Goal: Task Accomplishment & Management: Manage account settings

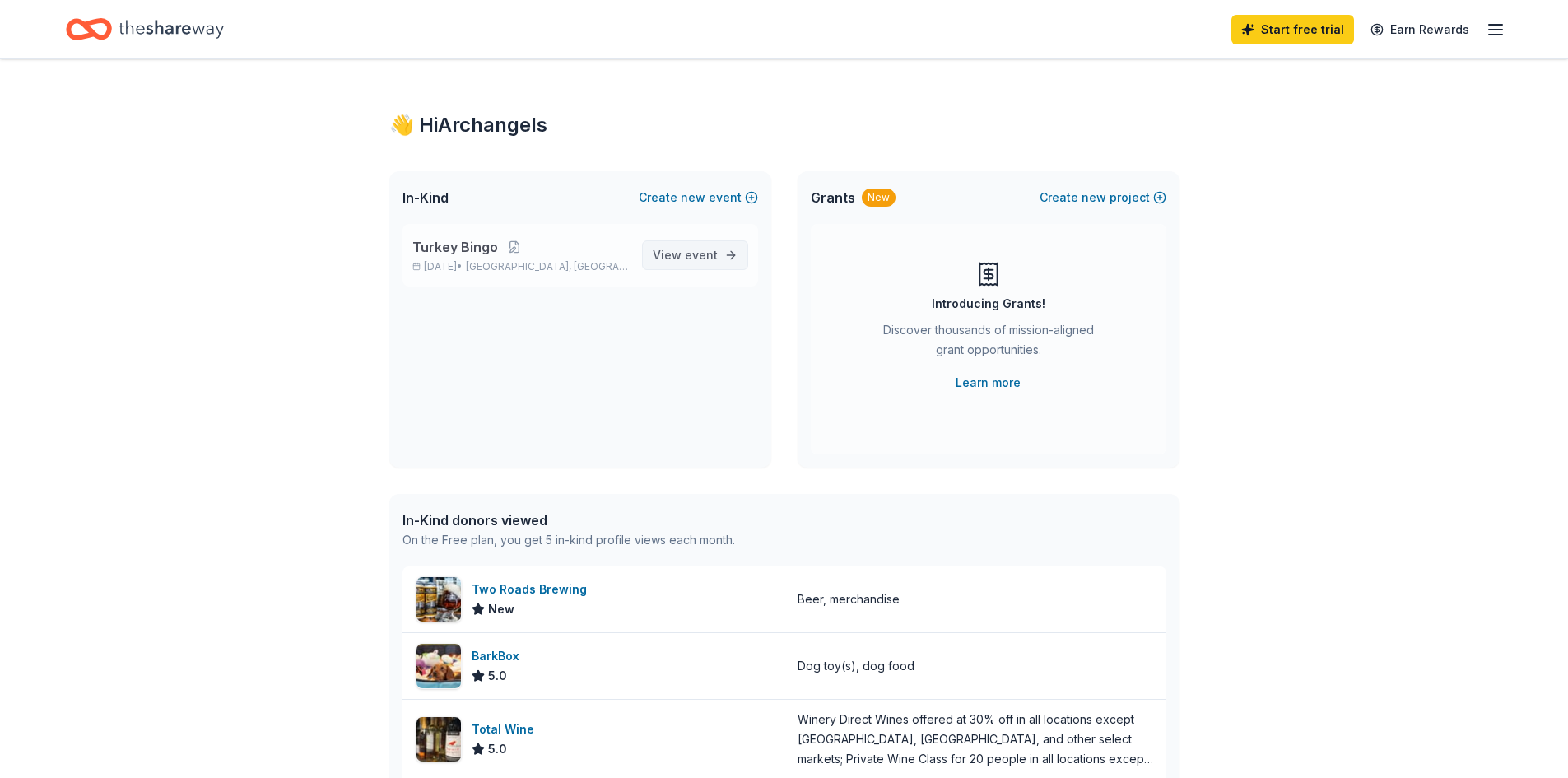
click at [686, 256] on span "event" at bounding box center [701, 255] width 33 height 14
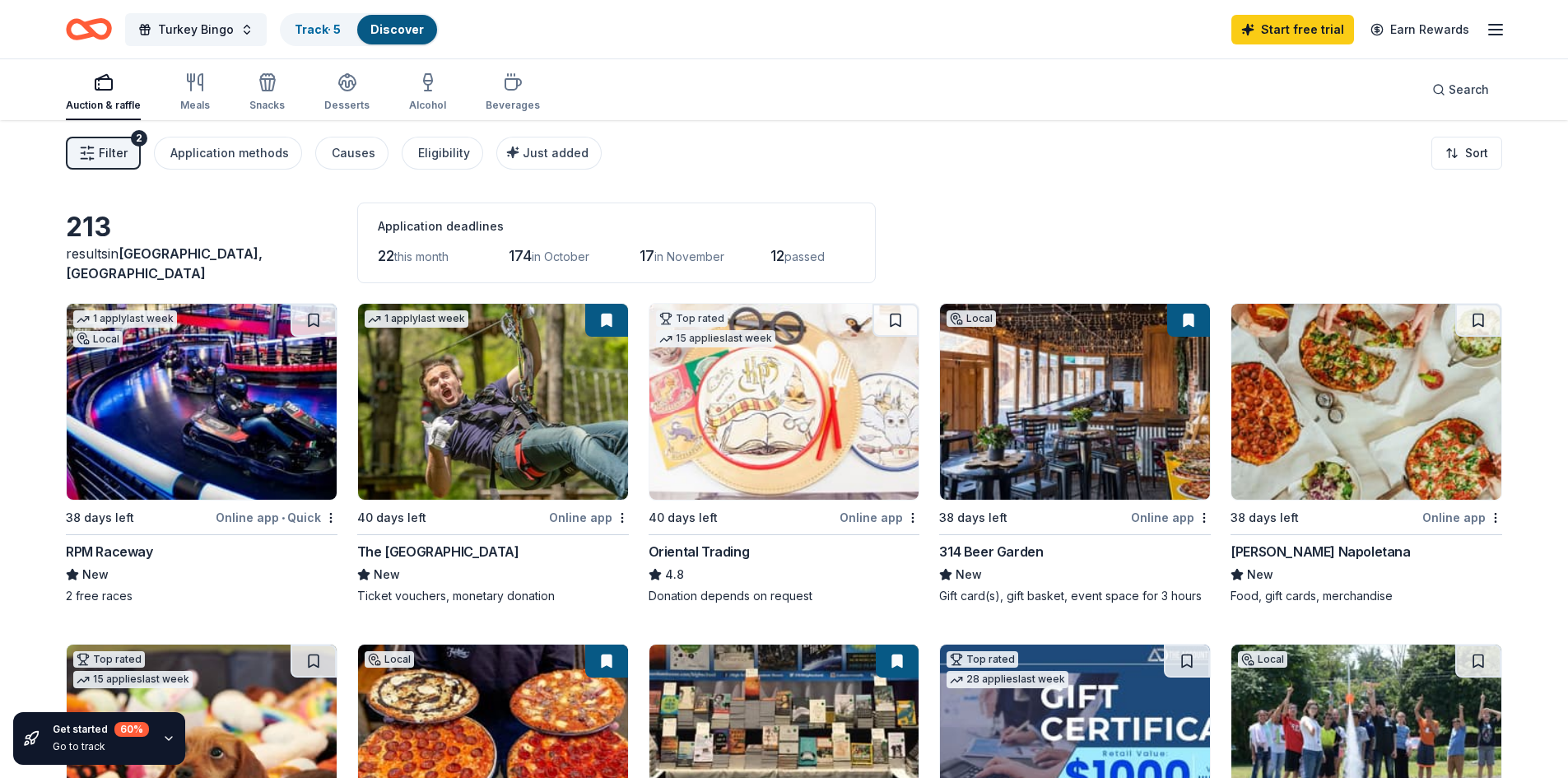
scroll to position [247, 0]
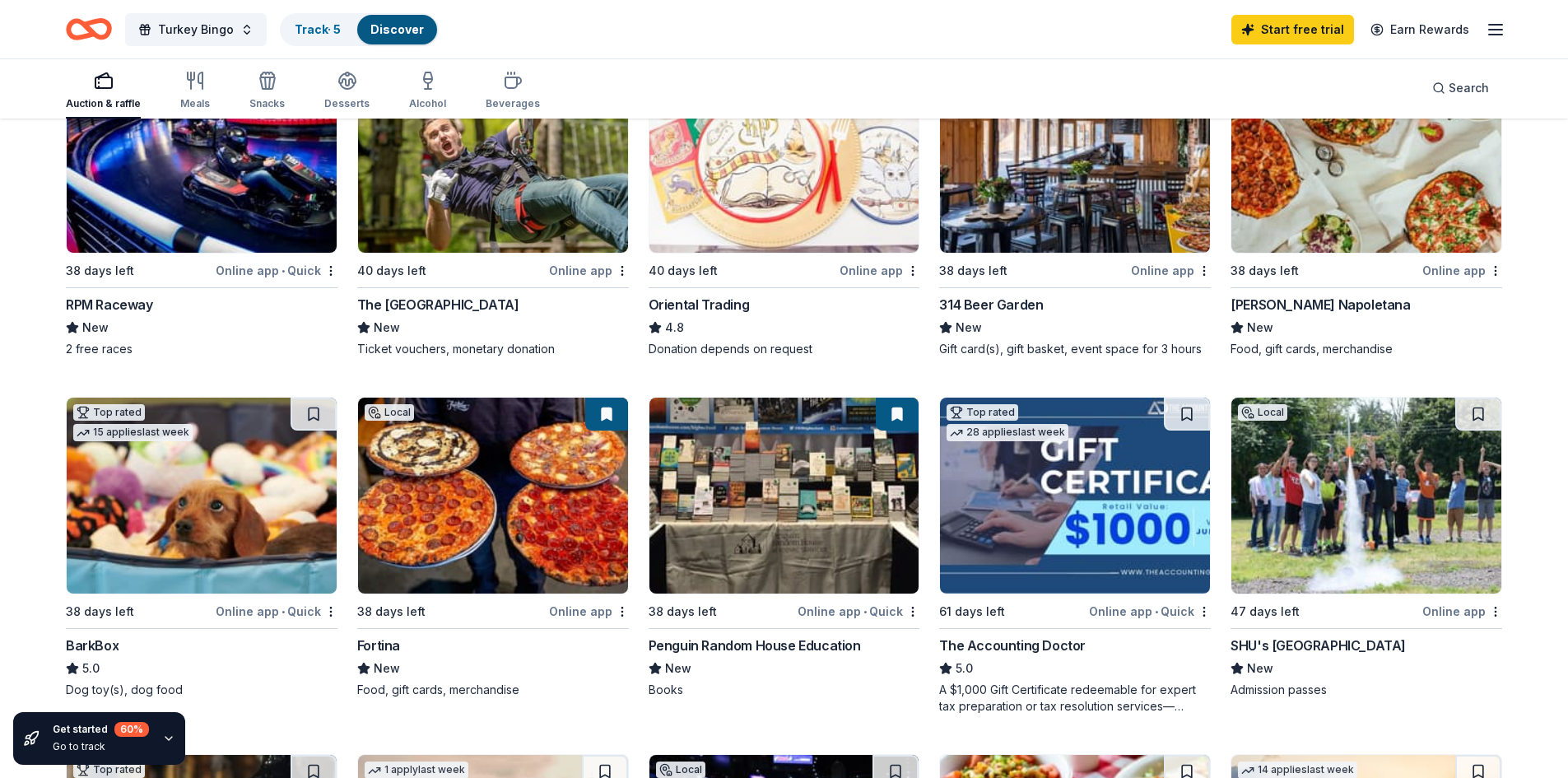
click at [1360, 301] on div "Frank Pepe Pizzeria Napoletana" at bounding box center [1320, 305] width 179 height 20
click at [1498, 34] on line "button" at bounding box center [1495, 34] width 13 height 0
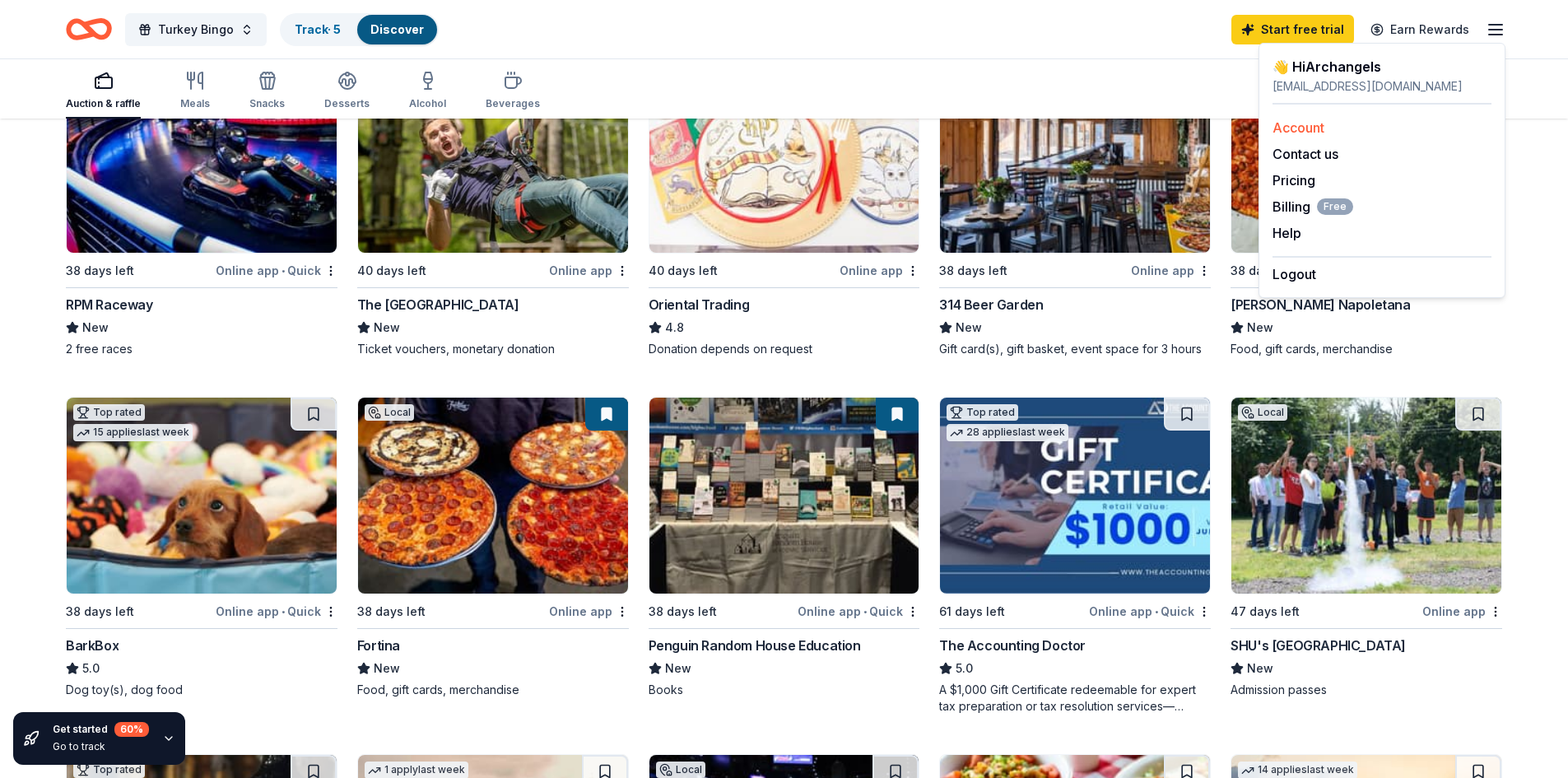
click at [1314, 130] on link "Account" at bounding box center [1299, 127] width 51 height 16
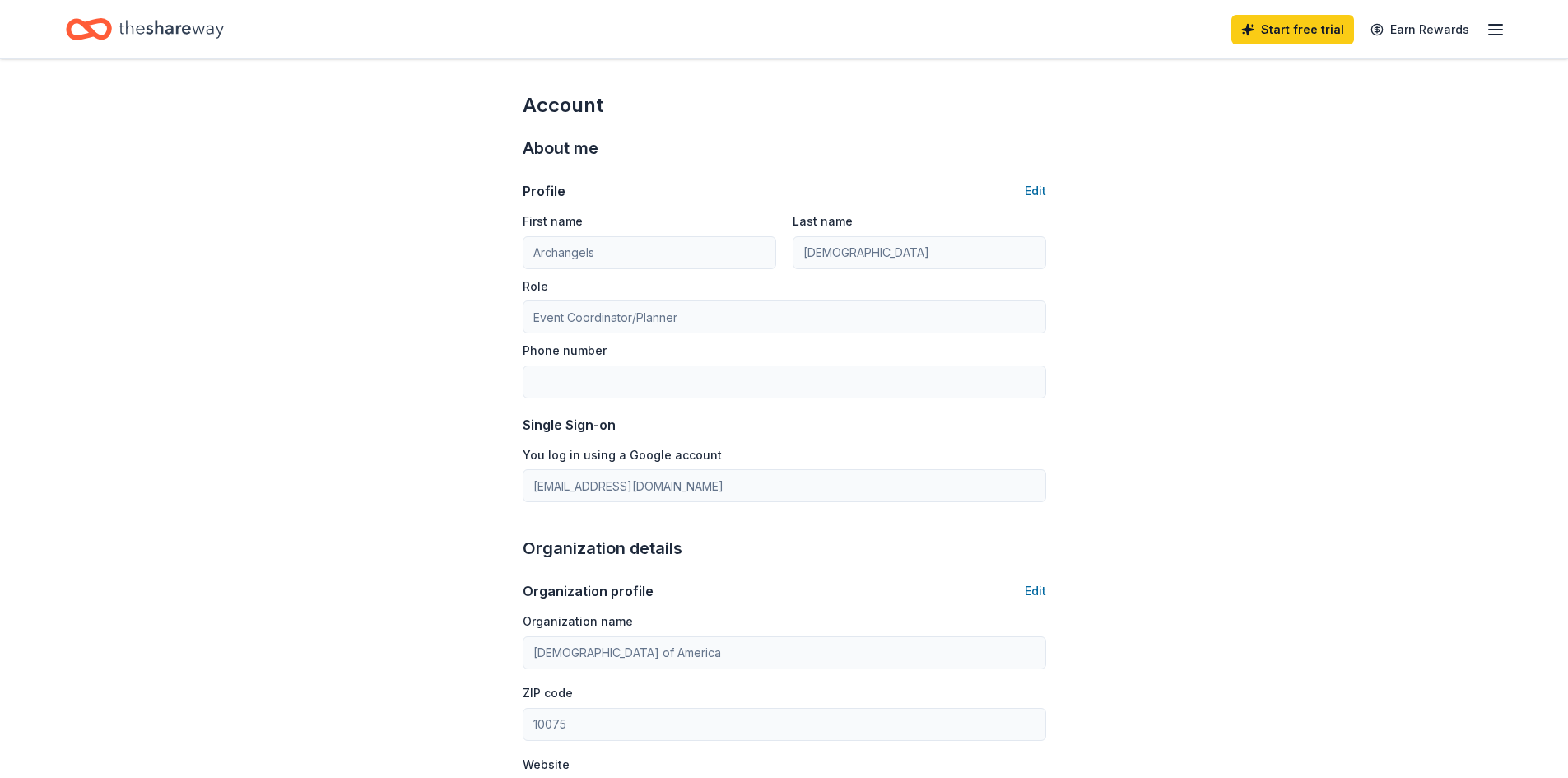
click at [1495, 30] on line "button" at bounding box center [1495, 30] width 13 height 0
click at [1217, 126] on div "Account About me Profile Edit First name Archangels Last name Ladies Role Event…" at bounding box center [784, 768] width 1568 height 1417
click at [1288, 31] on link "Start free trial" at bounding box center [1293, 29] width 123 height 30
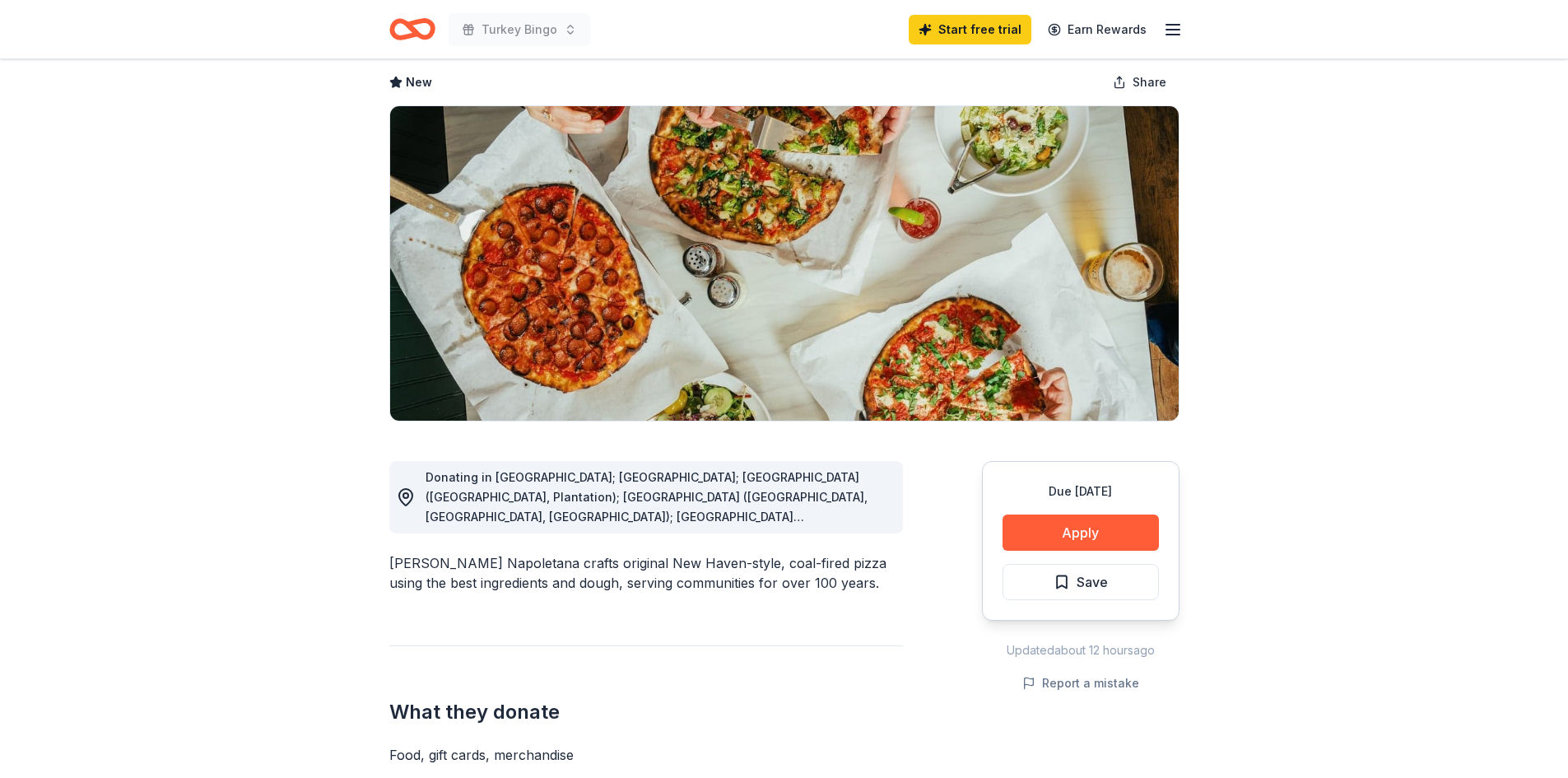
scroll to position [165, 0]
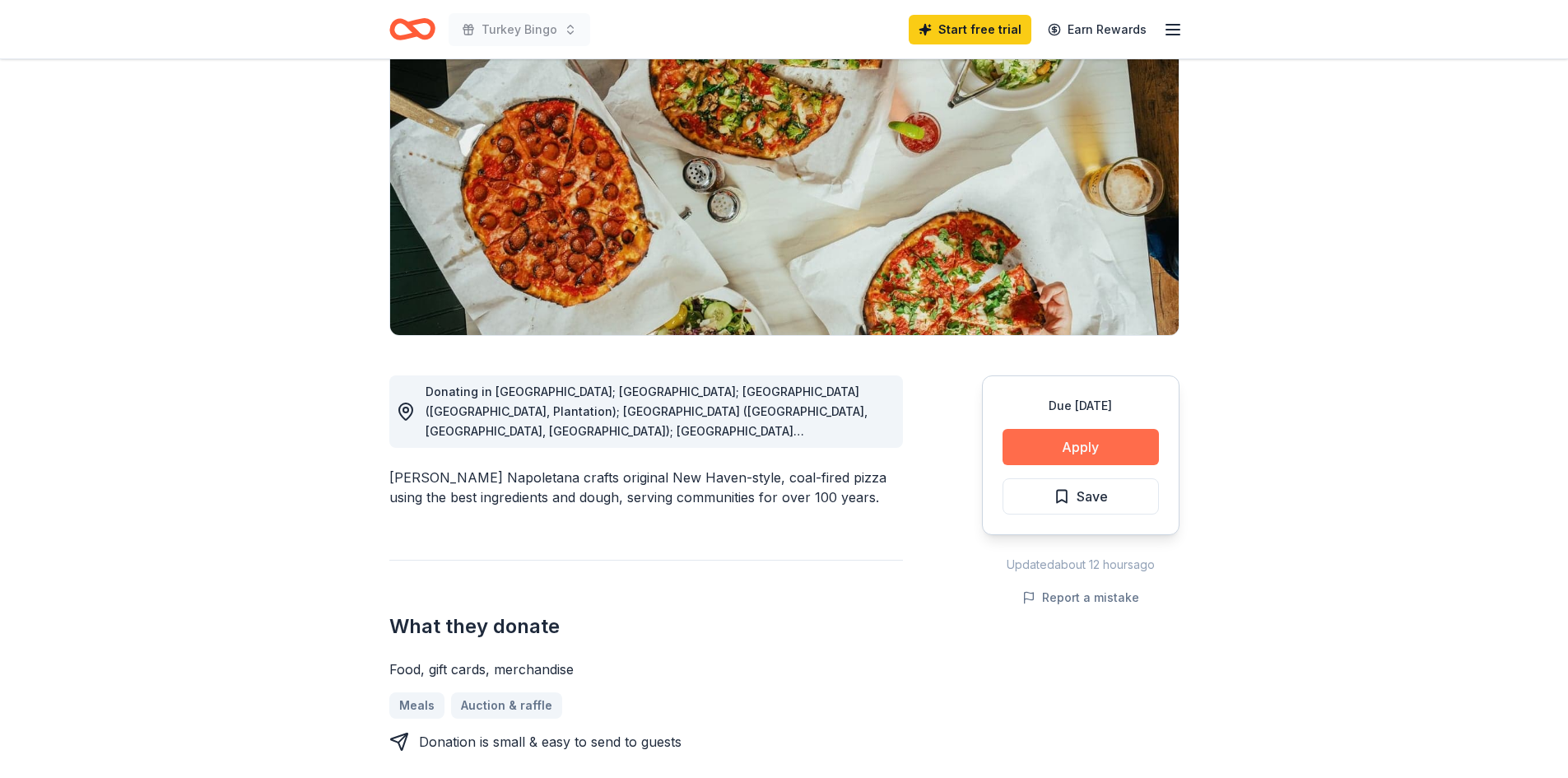
click at [1051, 444] on button "Apply" at bounding box center [1081, 447] width 156 height 36
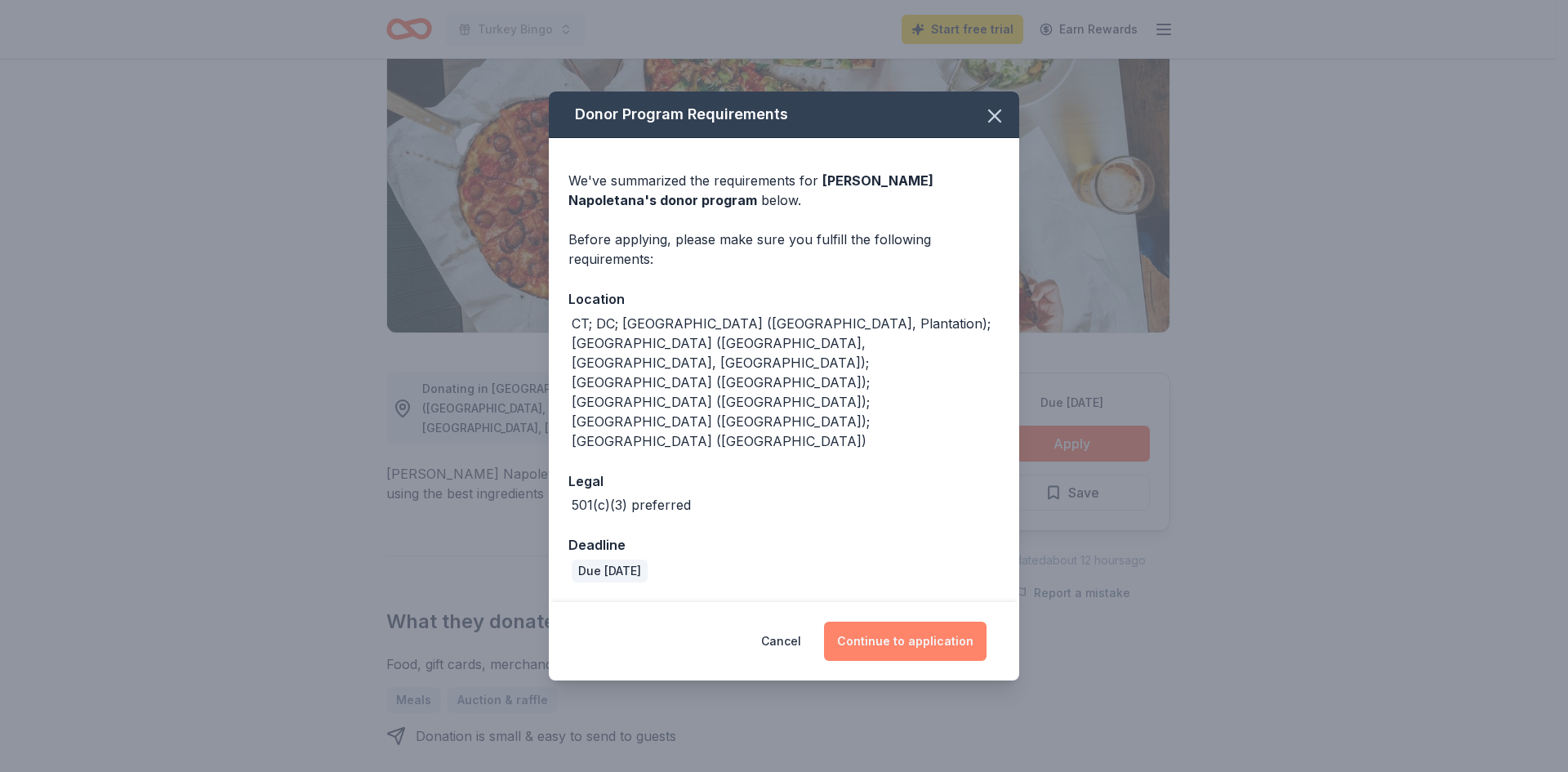
click at [882, 621] on button "Continue to application" at bounding box center [905, 641] width 163 height 39
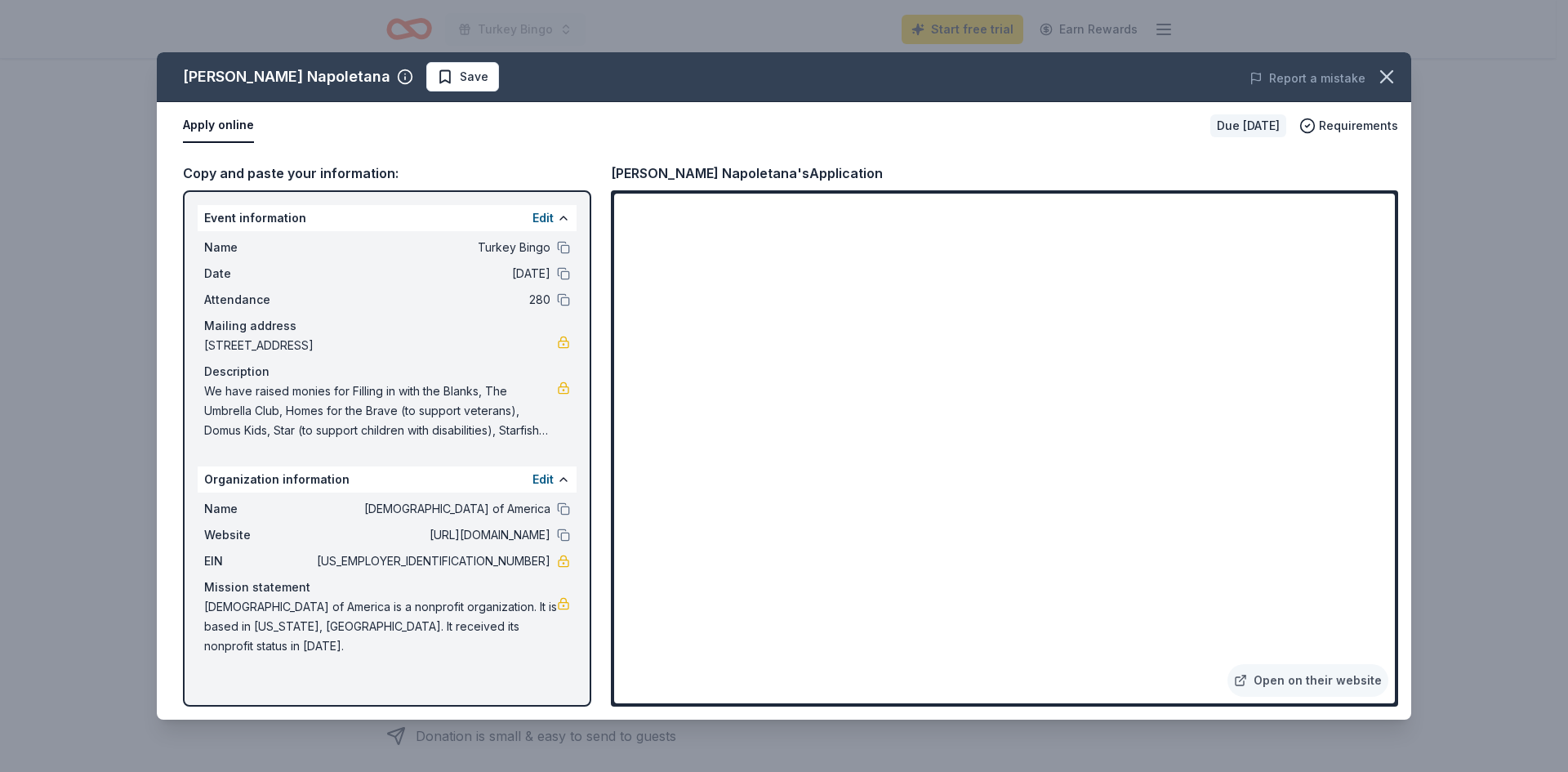
drag, startPoint x: 215, startPoint y: 387, endPoint x: 271, endPoint y: 389, distance: 56.0
click at [271, 389] on span "We have raised monies for Filling in with the Blanks, The Umbrella Club, Homes …" at bounding box center [381, 410] width 353 height 59
click at [466, 420] on span "We have raised monies for Filling in with the Blanks, The Umbrella Club, Homes …" at bounding box center [381, 410] width 353 height 59
click at [1388, 75] on icon "button" at bounding box center [1387, 76] width 11 height 11
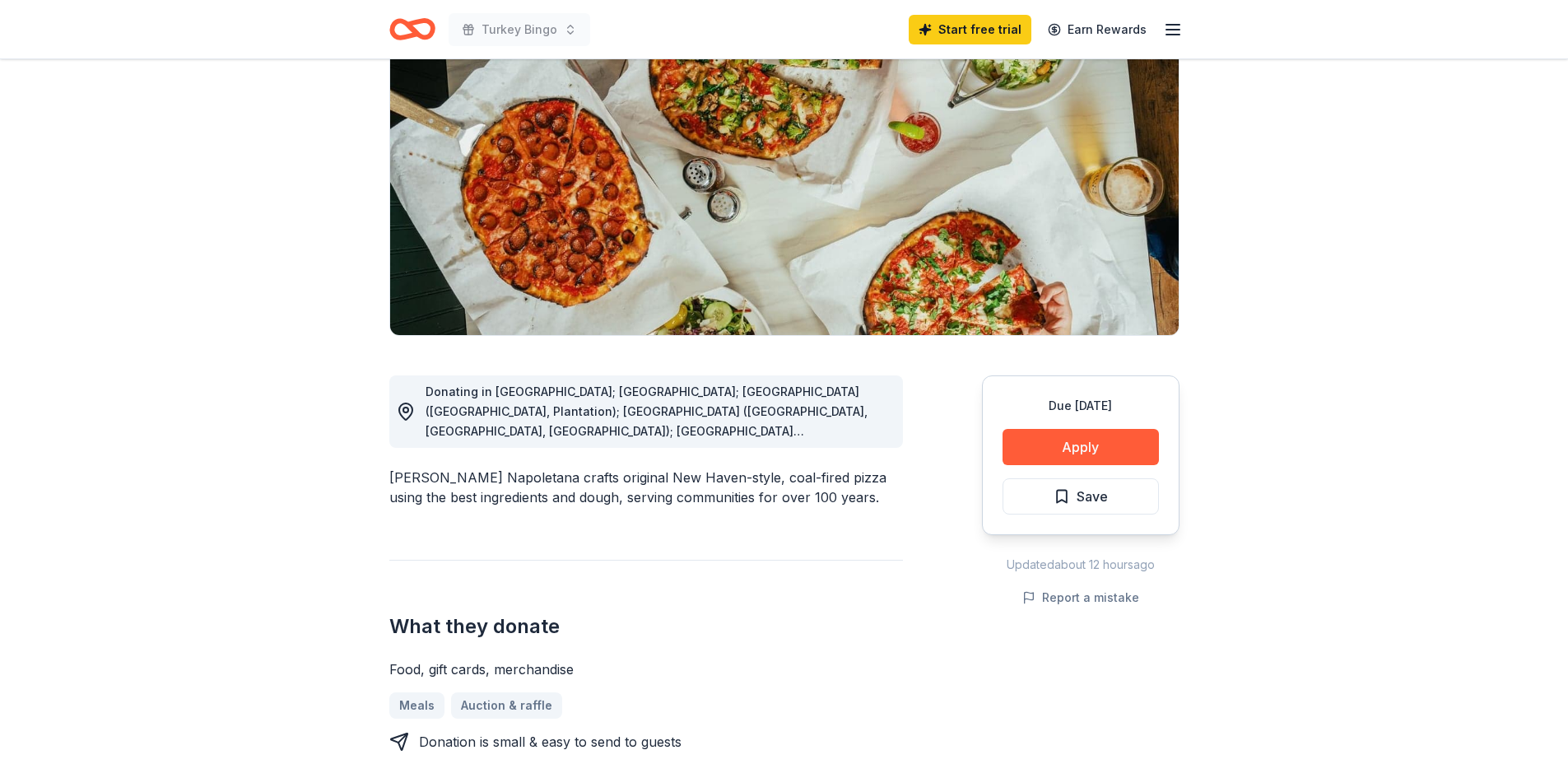
scroll to position [0, 0]
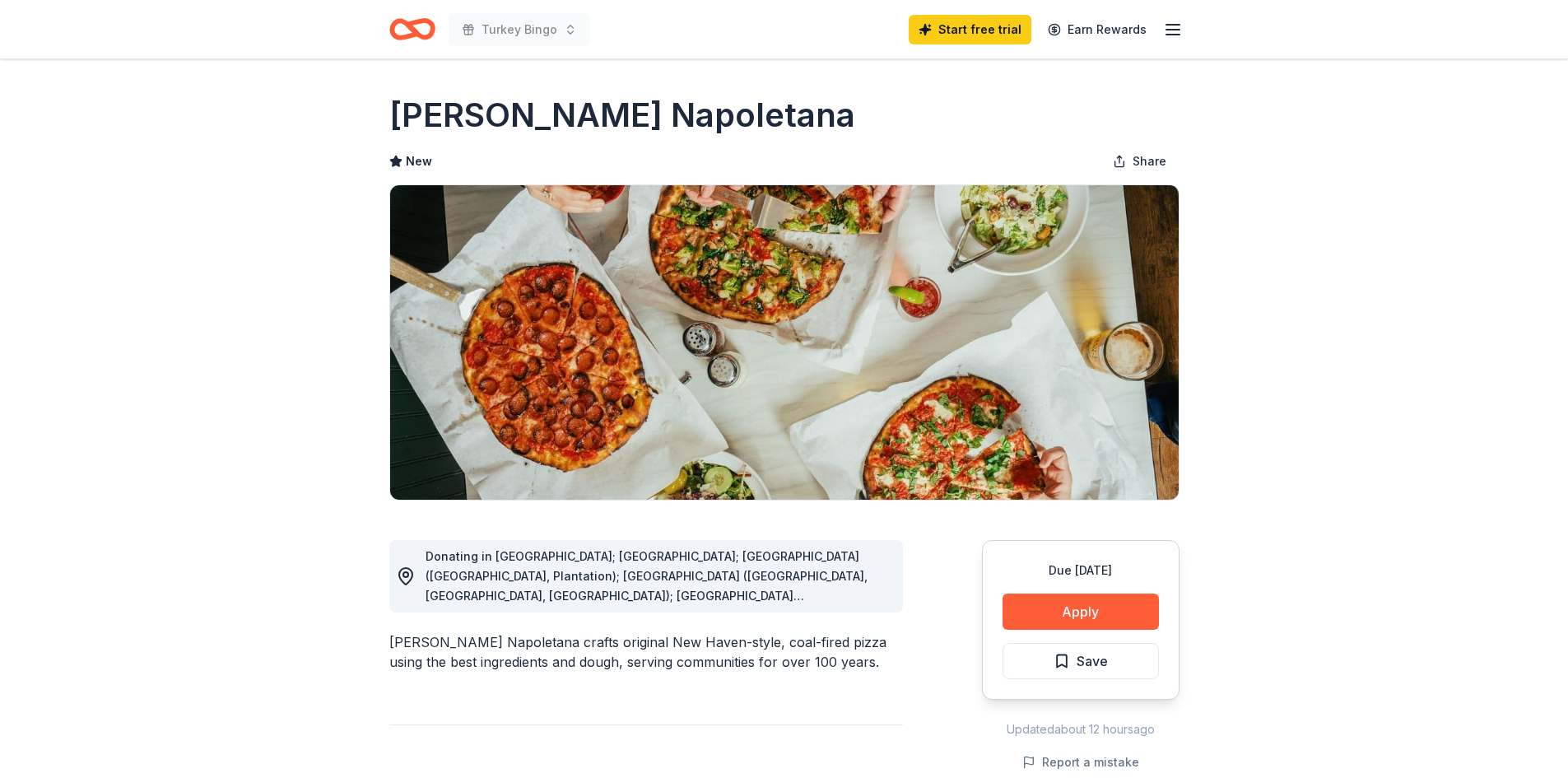
click at [418, 29] on icon "Home" at bounding box center [413, 29] width 46 height 39
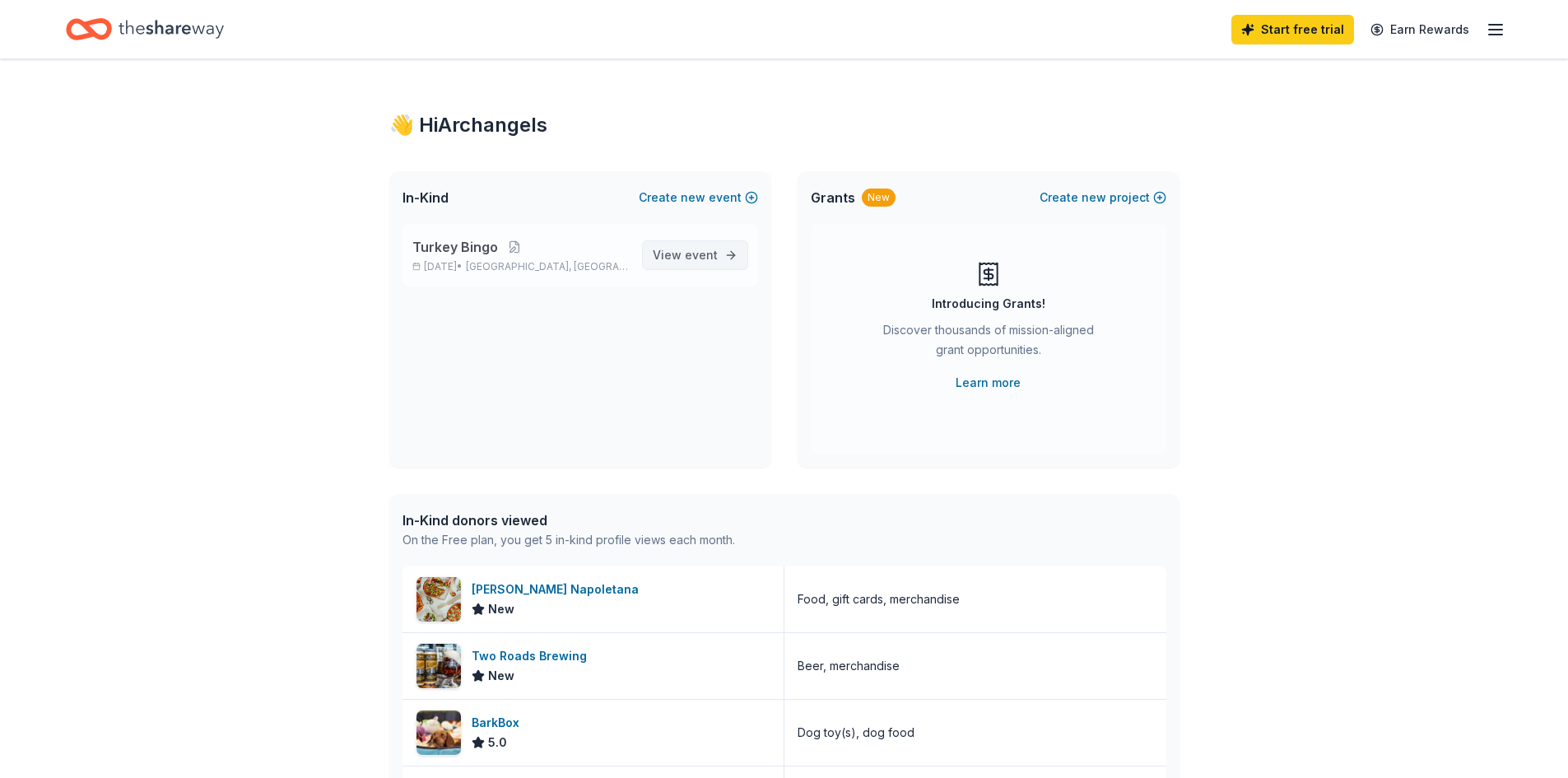
click at [659, 252] on span "View event" at bounding box center [685, 255] width 65 height 20
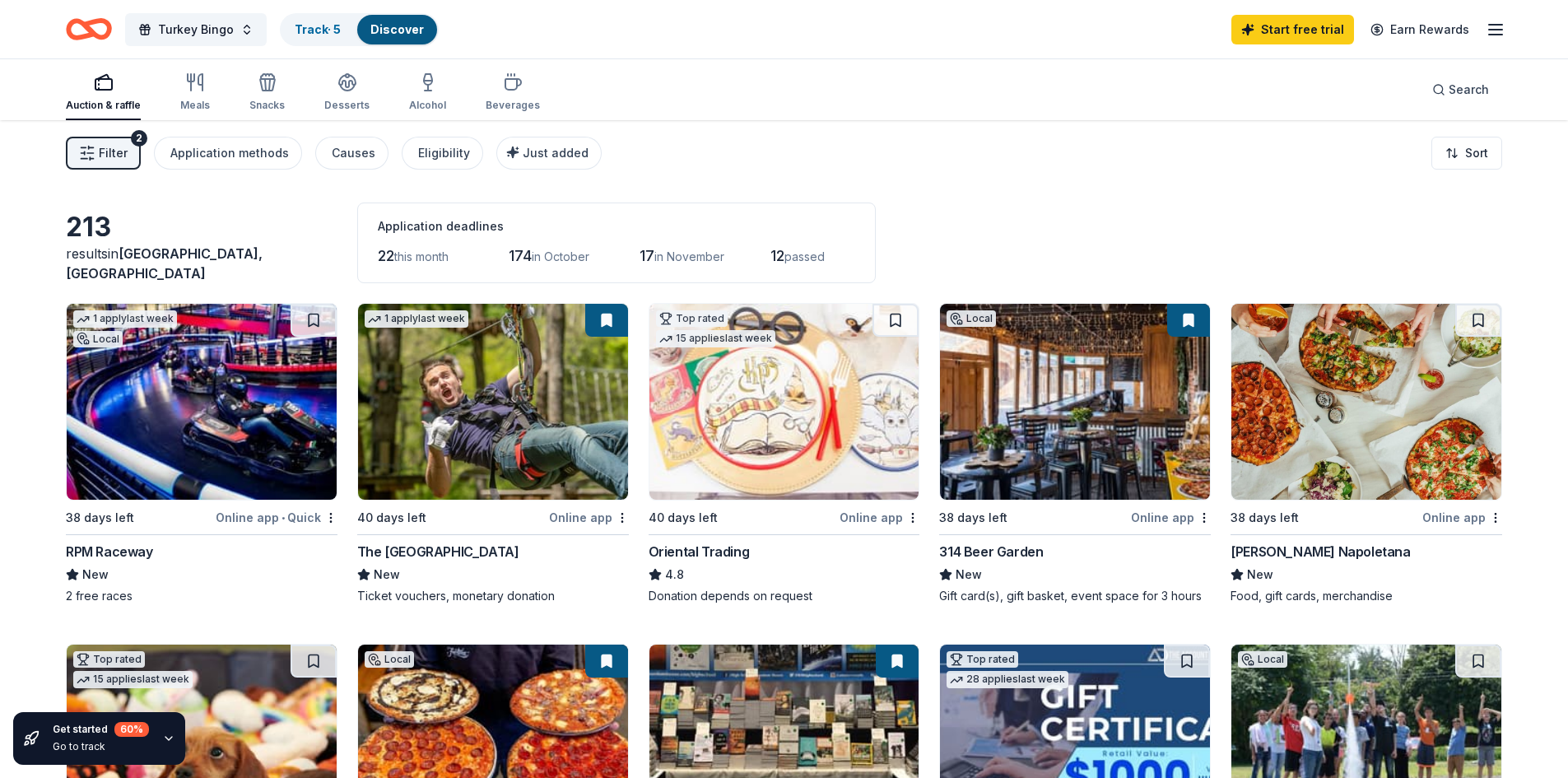
click at [990, 557] on div "314 Beer Garden" at bounding box center [991, 551] width 104 height 20
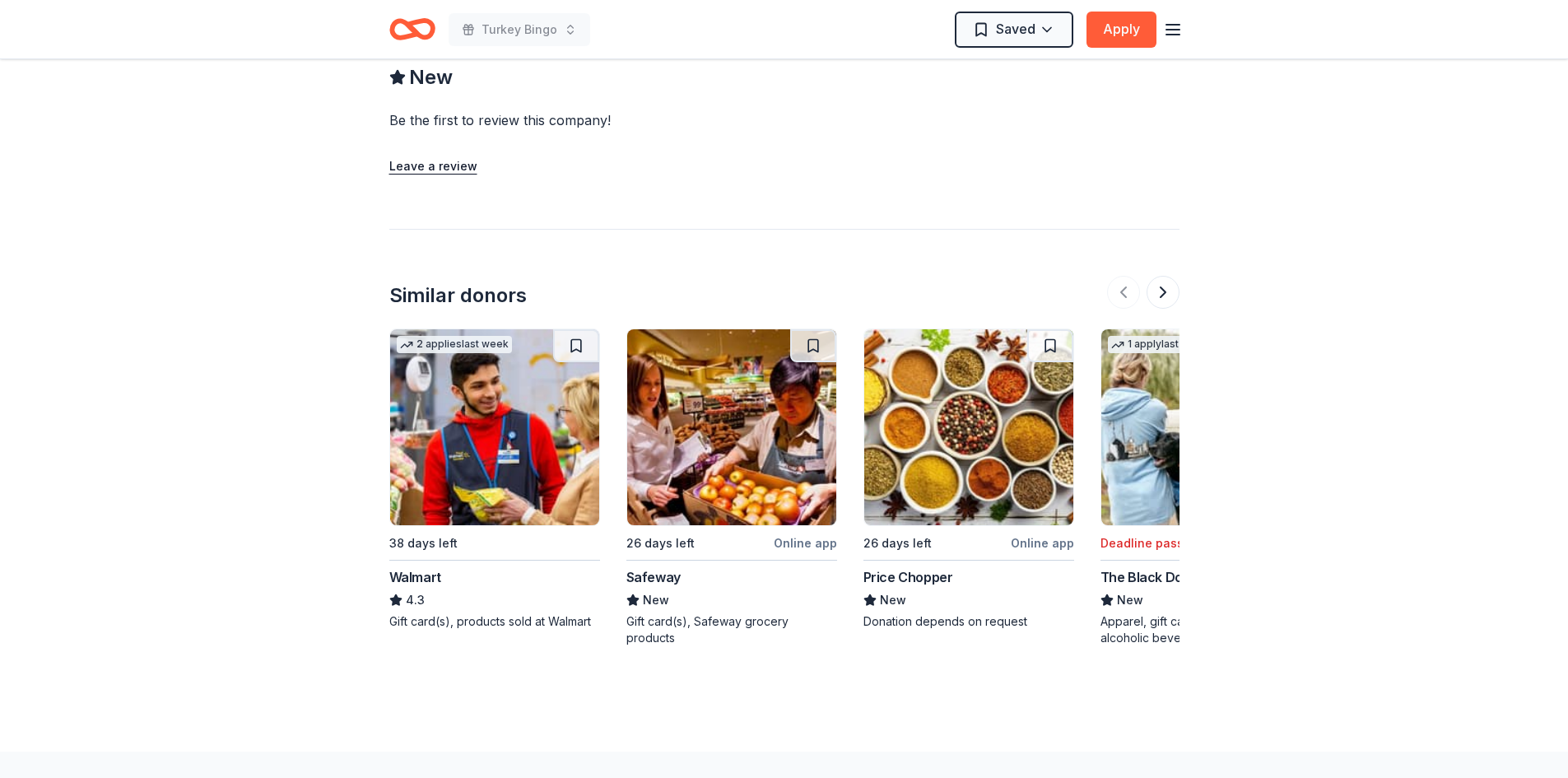
scroll to position [1399, 0]
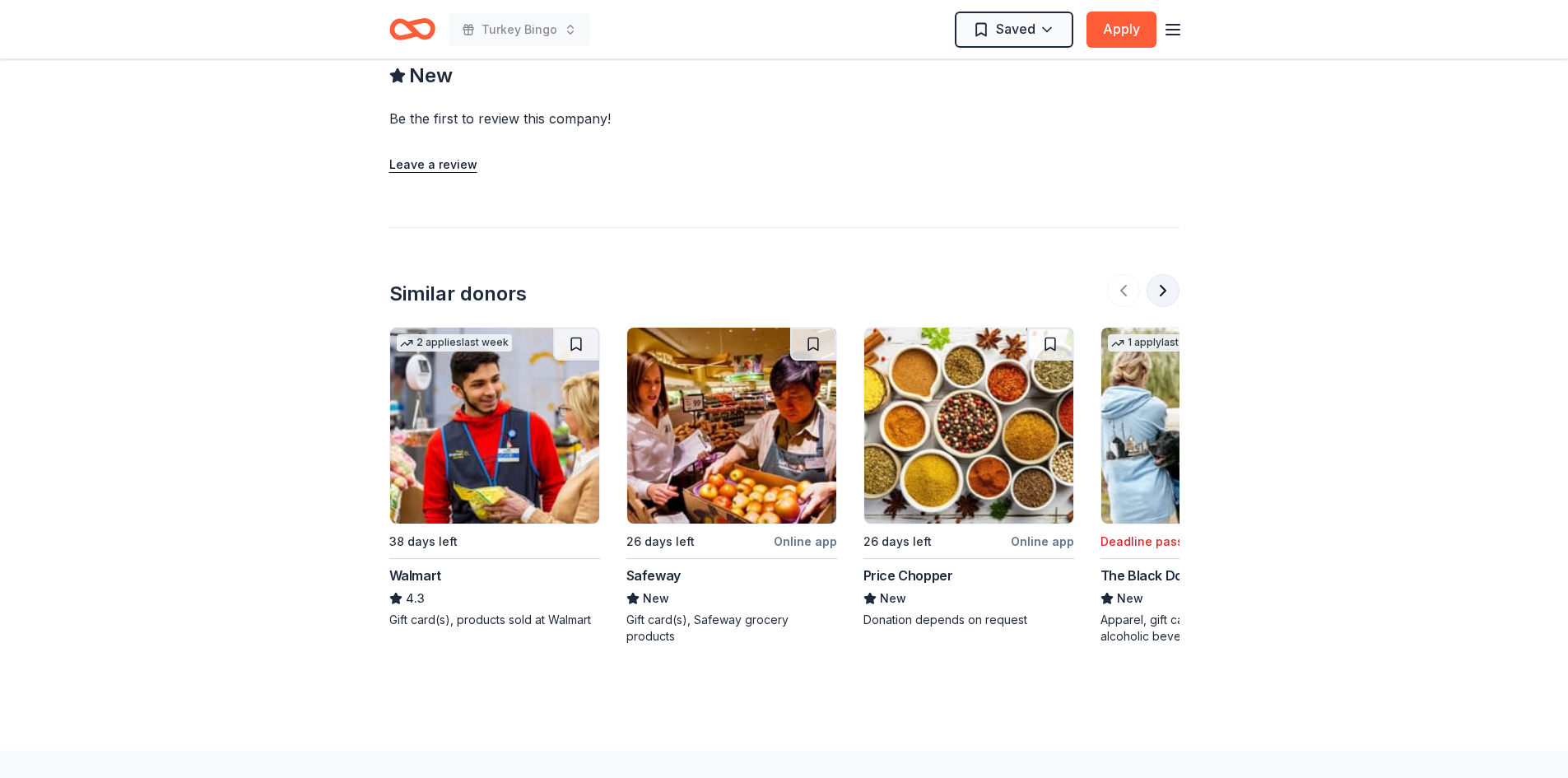
click at [1167, 296] on button at bounding box center [1163, 291] width 33 height 33
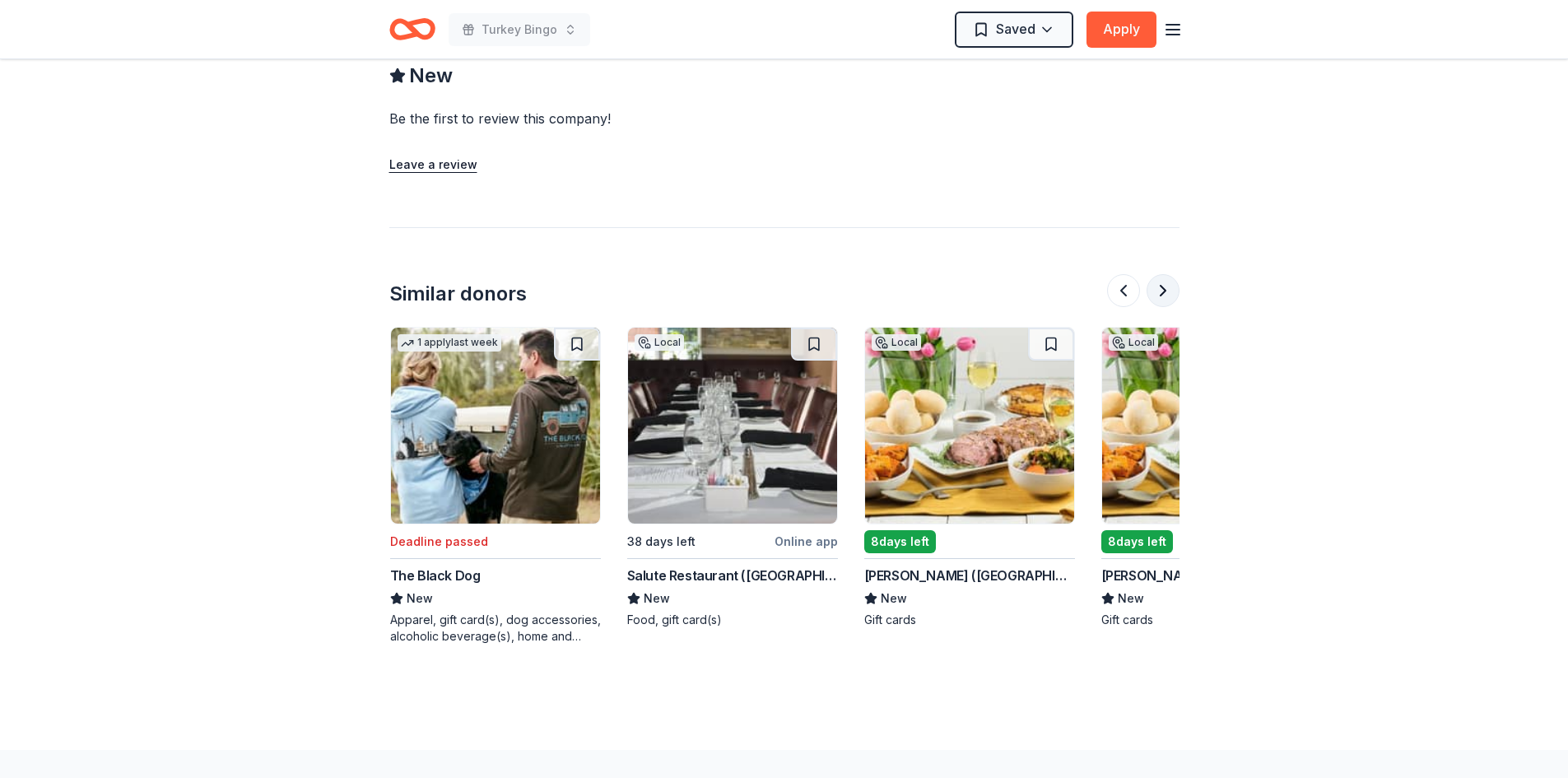
scroll to position [0, 711]
click at [1167, 296] on button at bounding box center [1163, 291] width 33 height 33
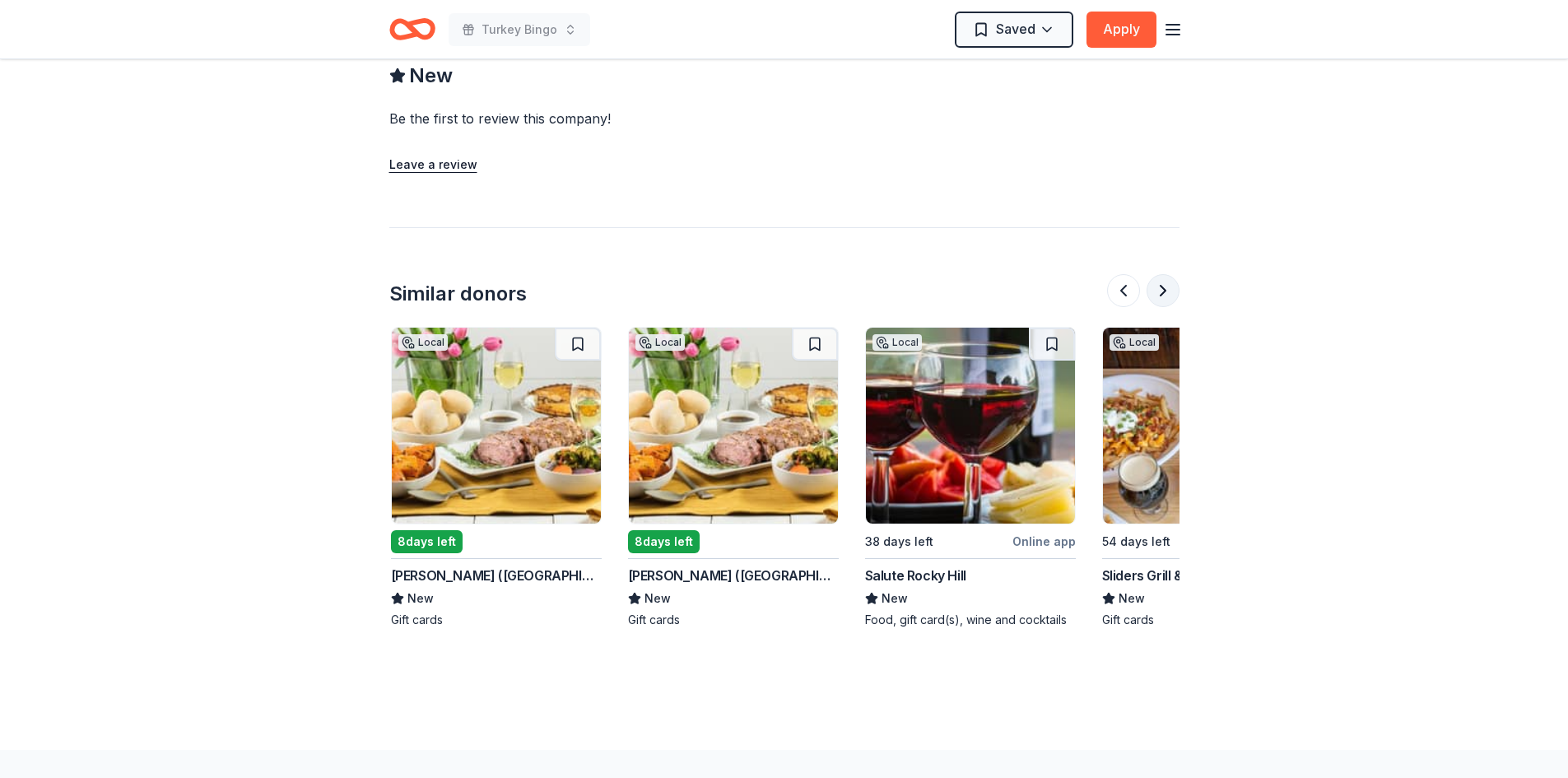
scroll to position [0, 1422]
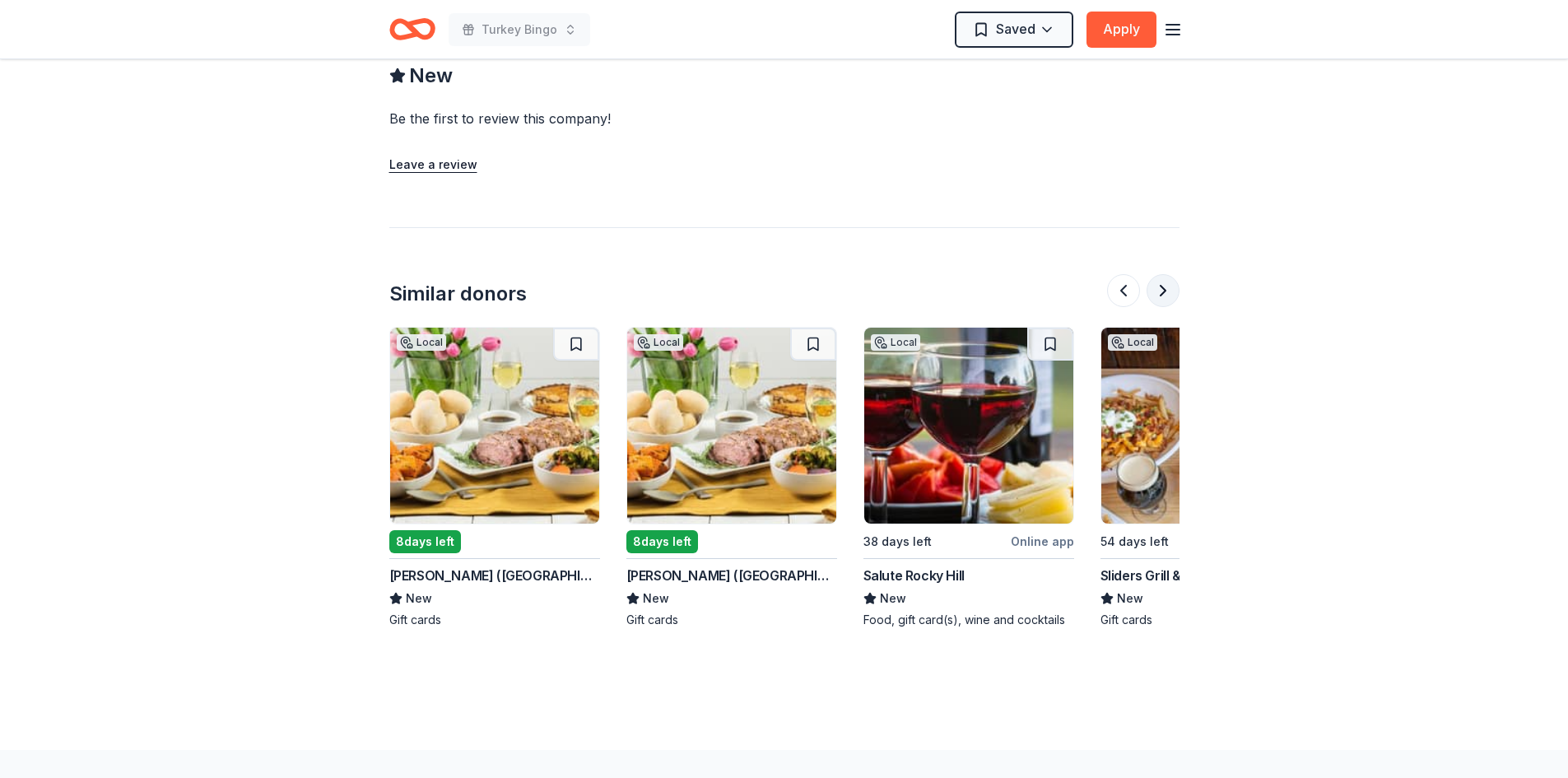
click at [1167, 296] on button at bounding box center [1163, 291] width 33 height 33
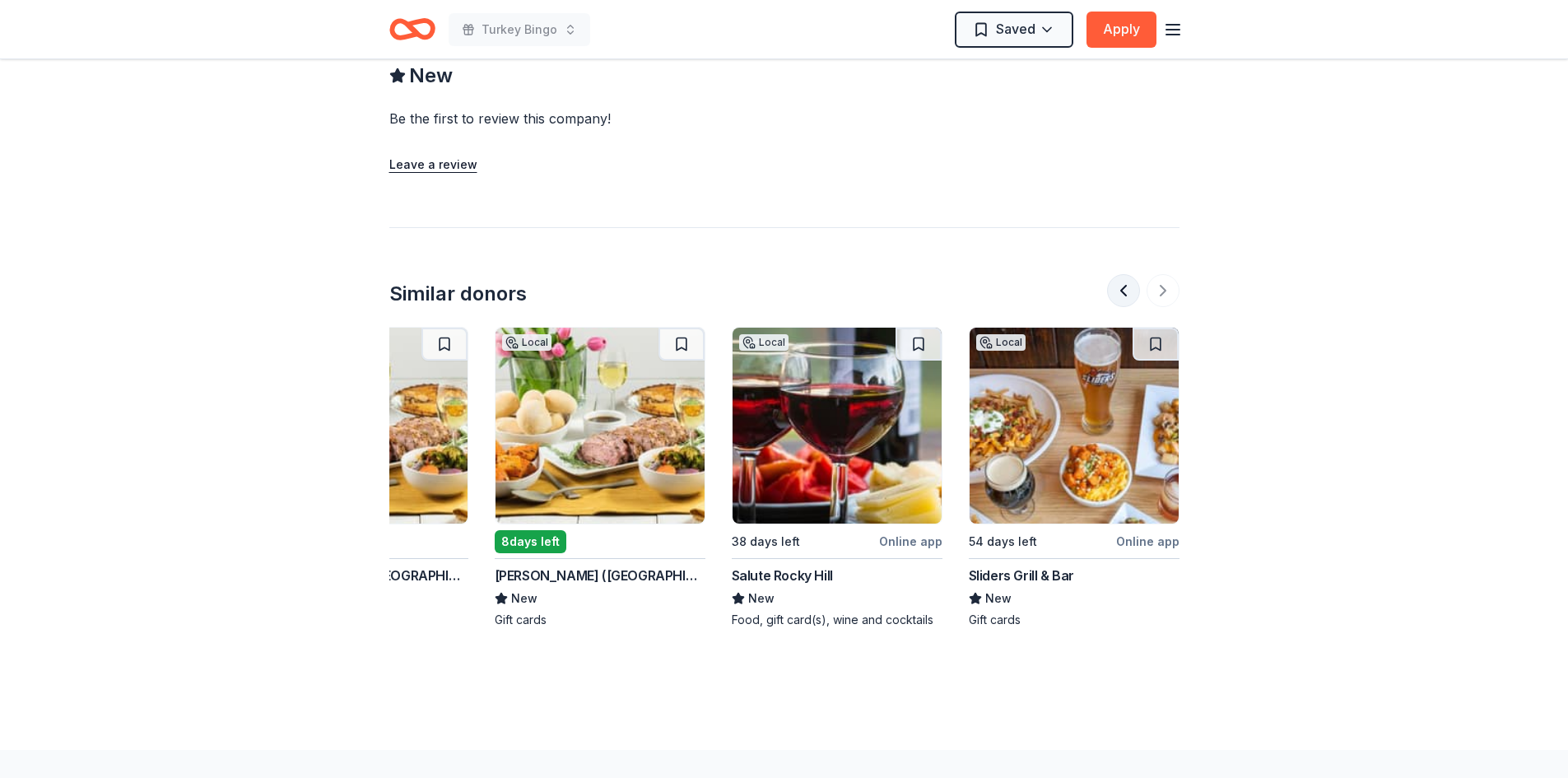
click at [1131, 295] on button at bounding box center [1124, 291] width 33 height 33
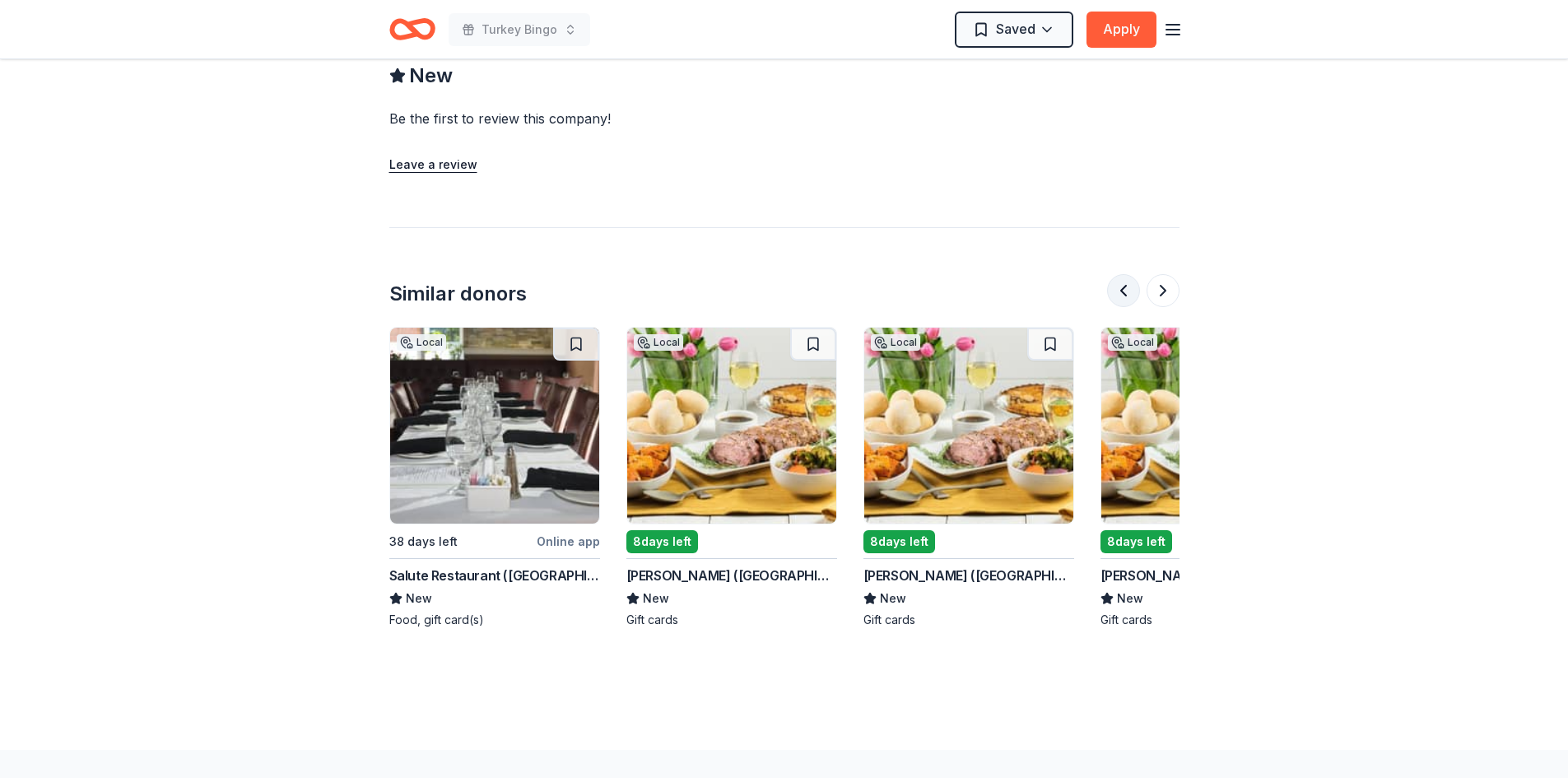
click at [1131, 295] on button at bounding box center [1124, 291] width 33 height 33
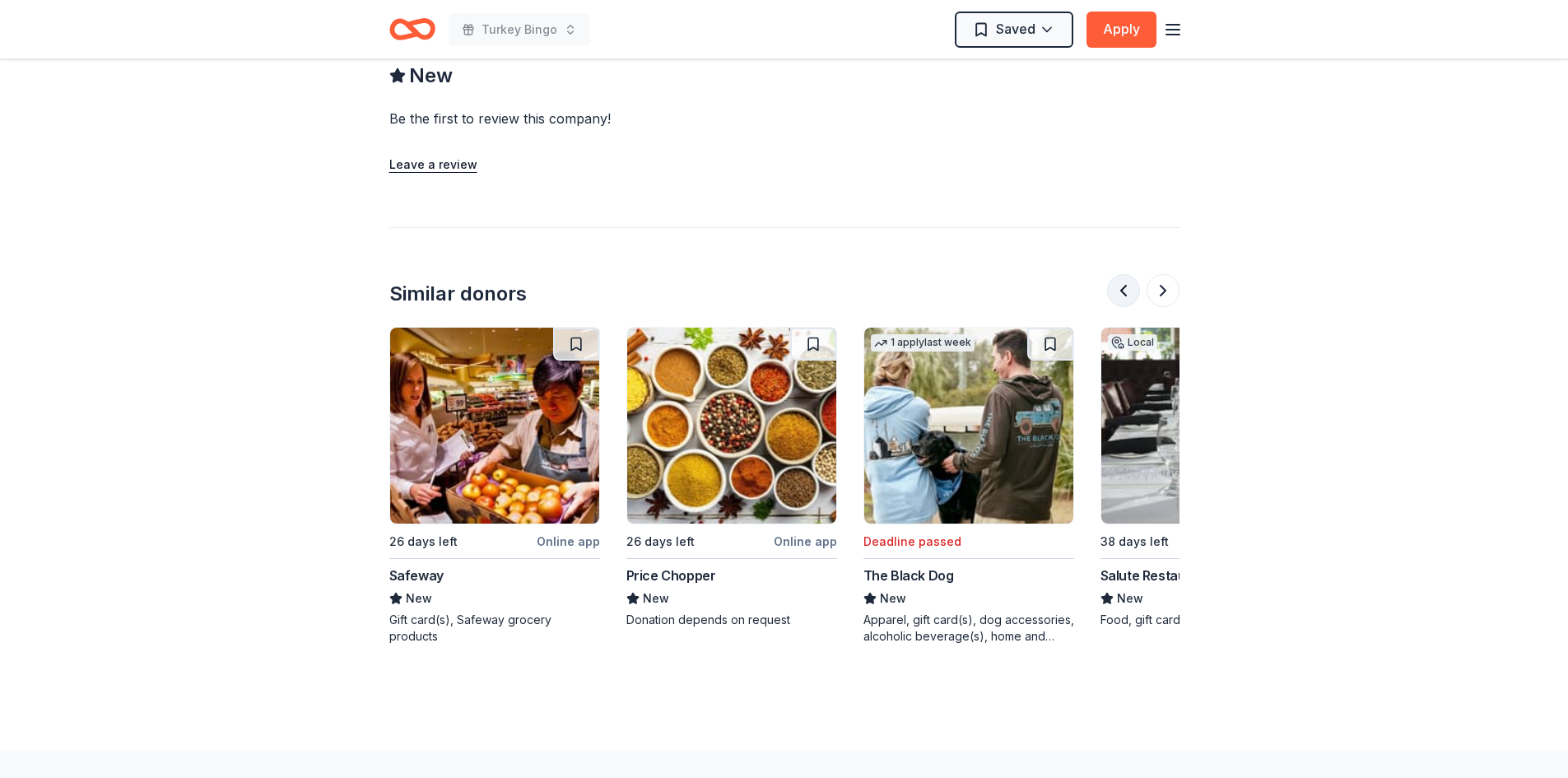
click at [1131, 295] on button at bounding box center [1124, 291] width 33 height 33
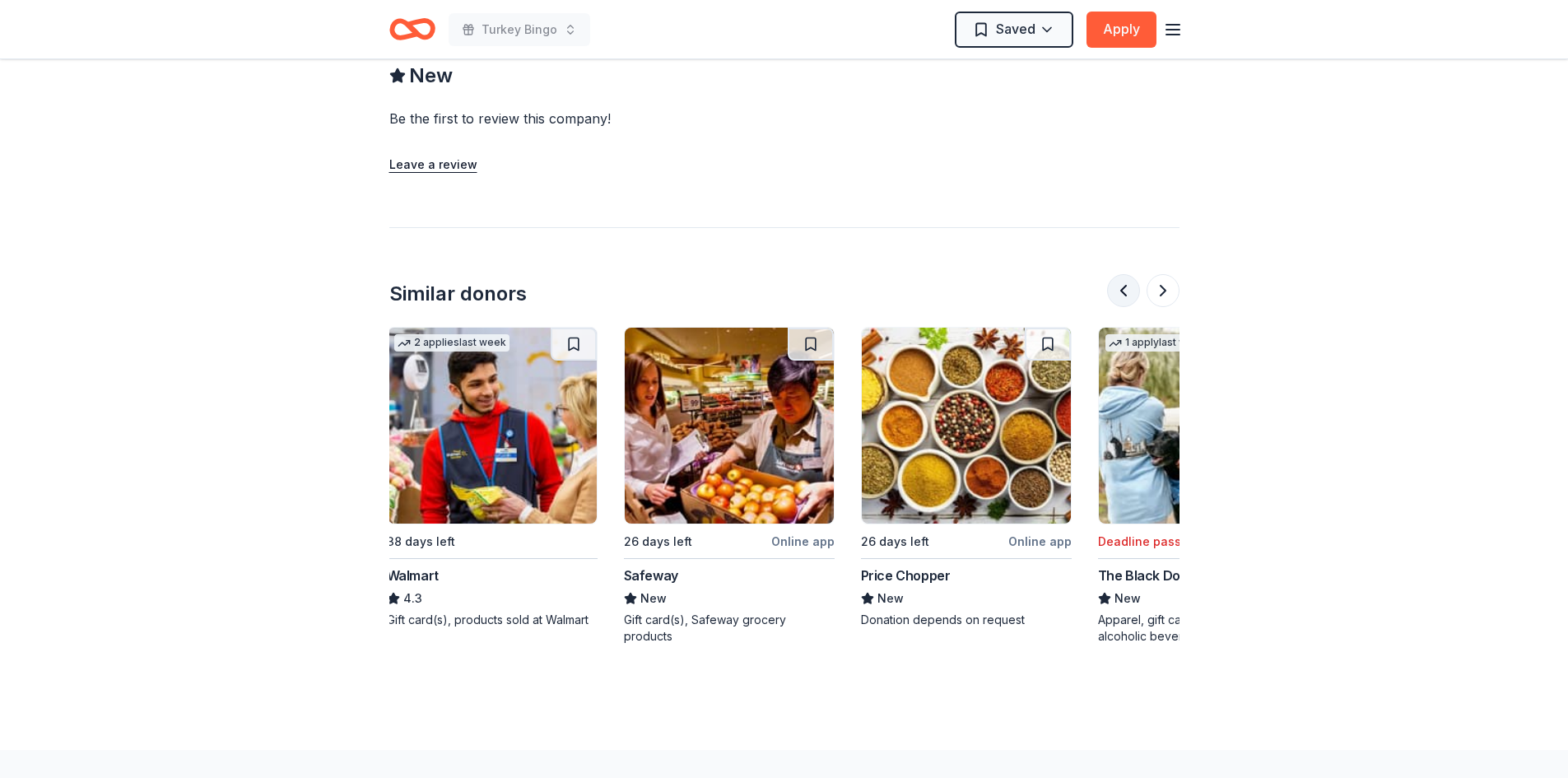
scroll to position [0, 0]
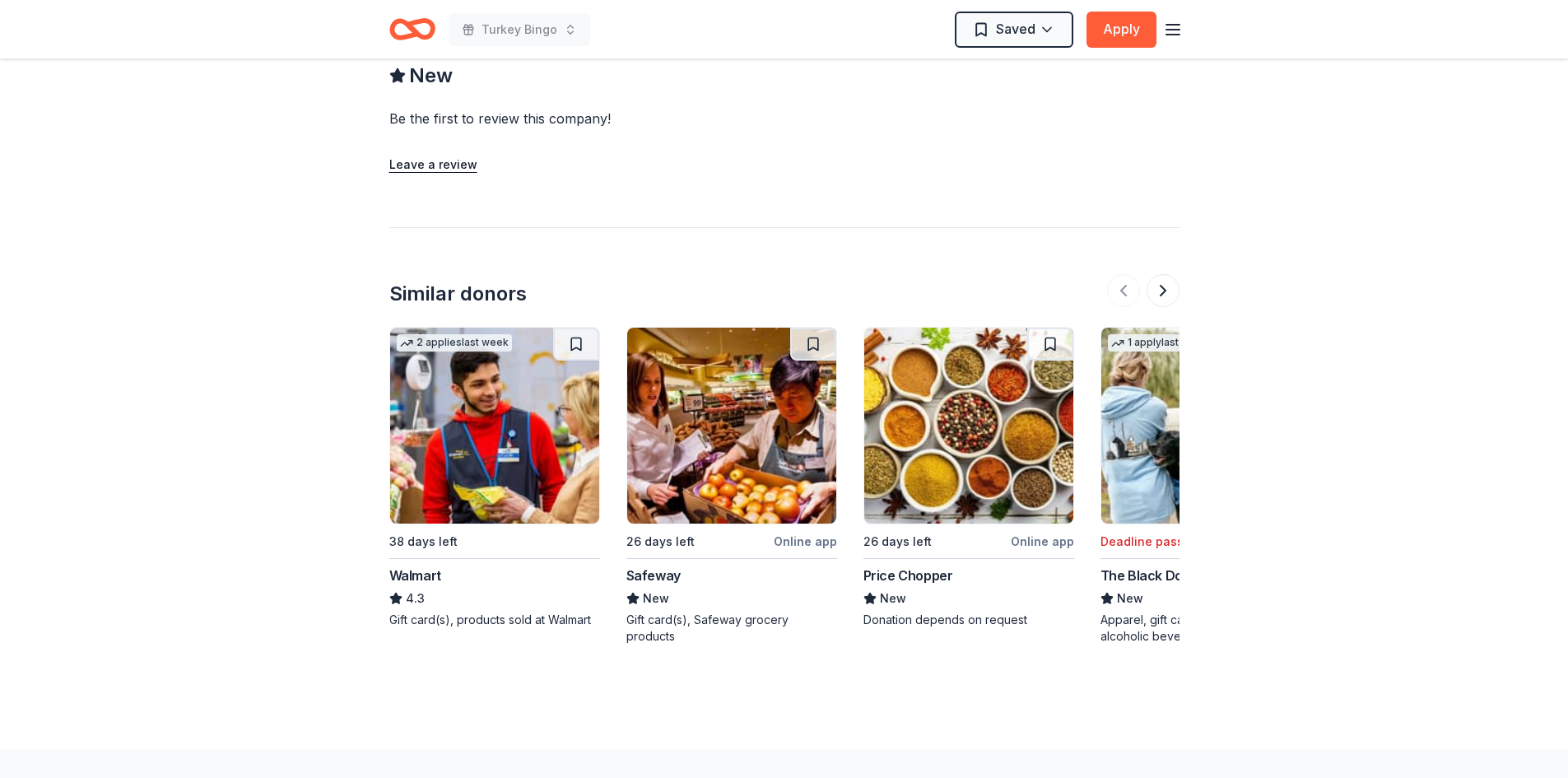
click at [496, 469] on img at bounding box center [495, 425] width 209 height 196
